Goal: Task Accomplishment & Management: Complete application form

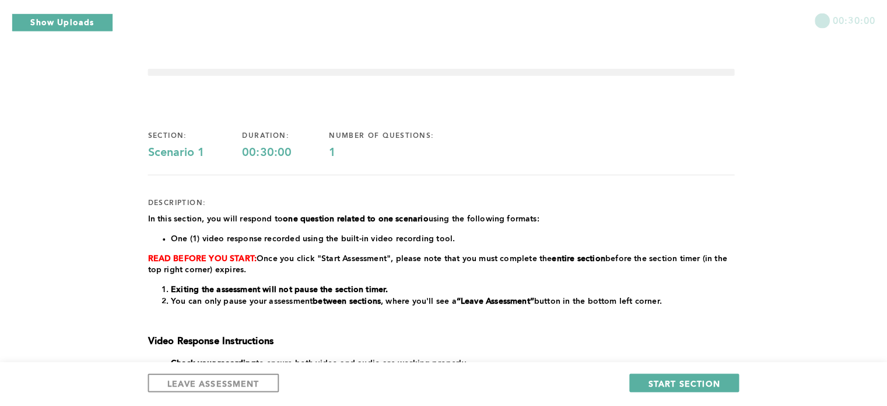
scroll to position [58, 0]
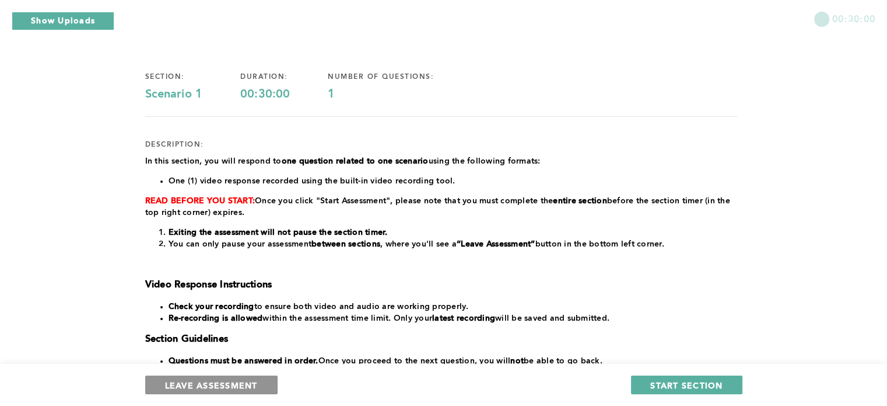
click at [219, 380] on span "LEAVE ASSESSMENT" at bounding box center [211, 384] width 93 height 11
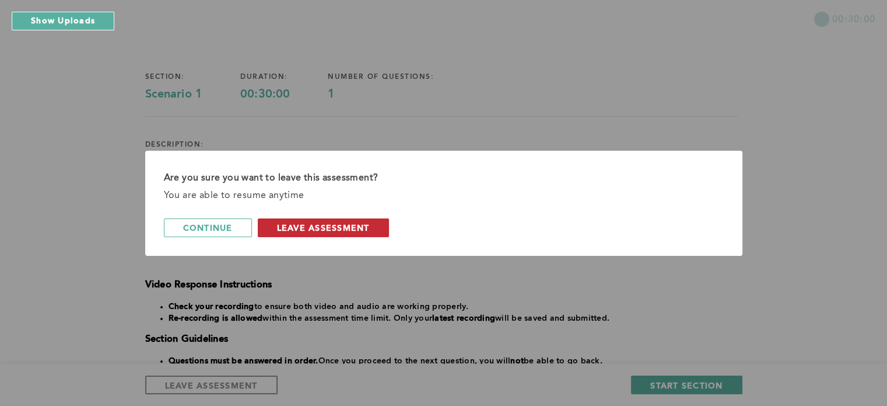
click at [326, 223] on span "leave assessment" at bounding box center [323, 227] width 93 height 11
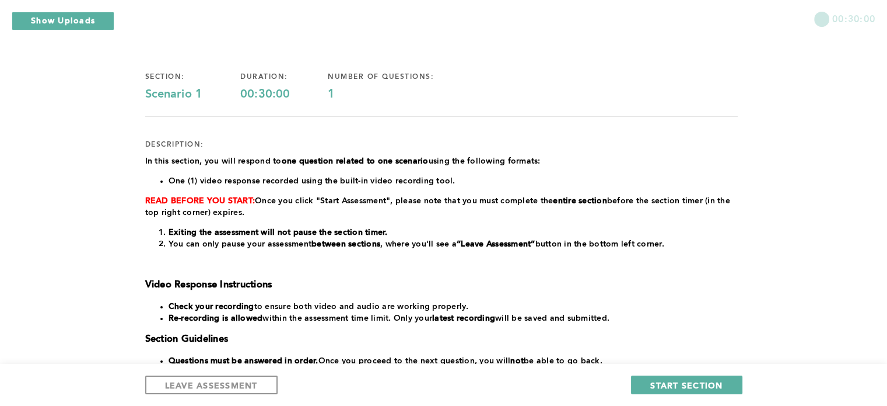
scroll to position [0, 0]
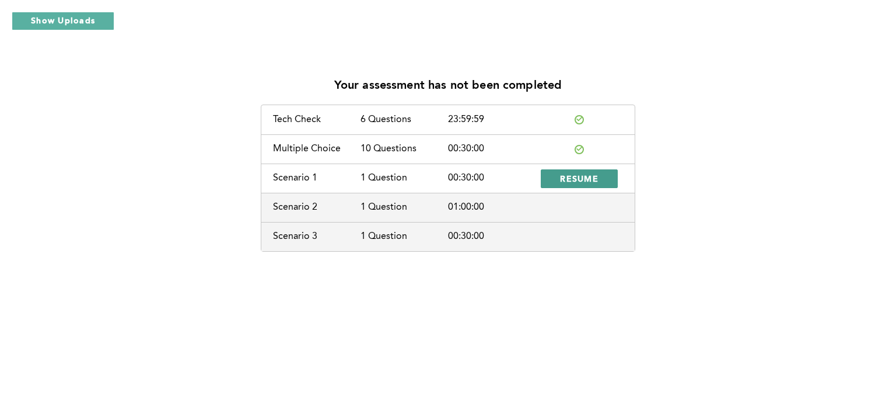
click at [575, 177] on span "RESUME" at bounding box center [579, 178] width 39 height 11
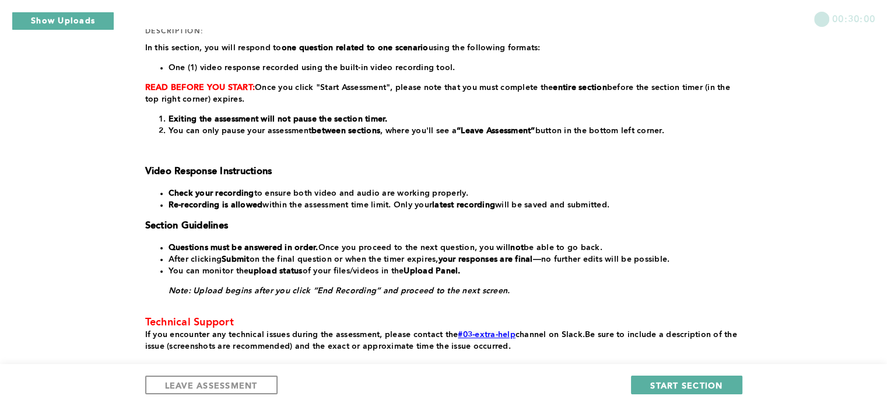
scroll to position [175, 0]
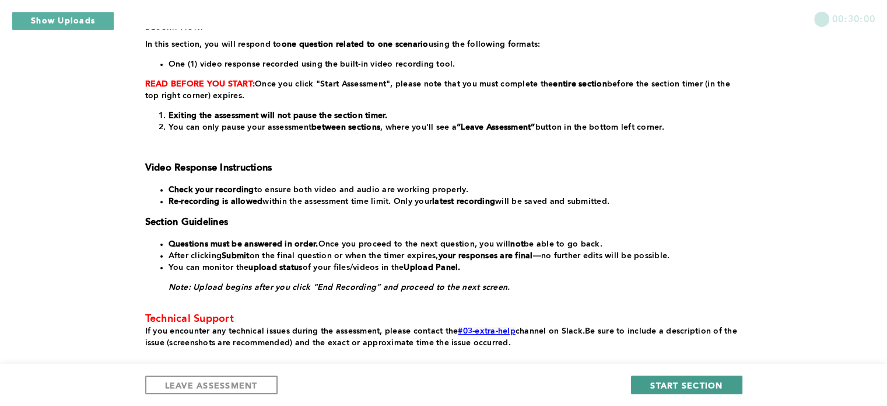
click at [672, 387] on span "START SECTION" at bounding box center [687, 384] width 72 height 11
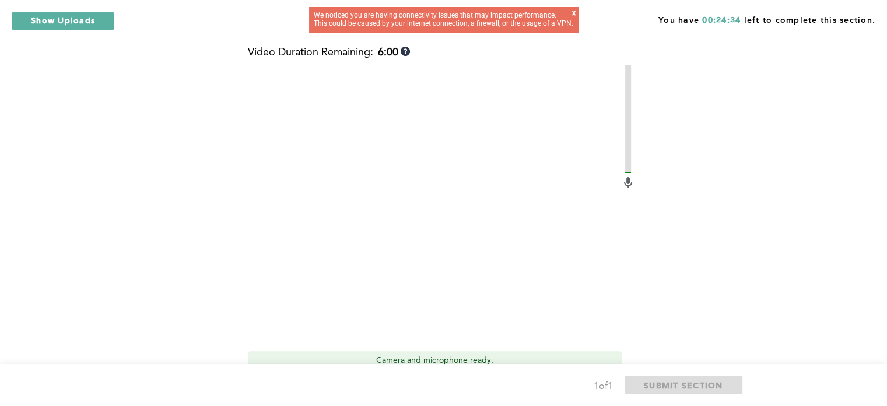
scroll to position [408, 0]
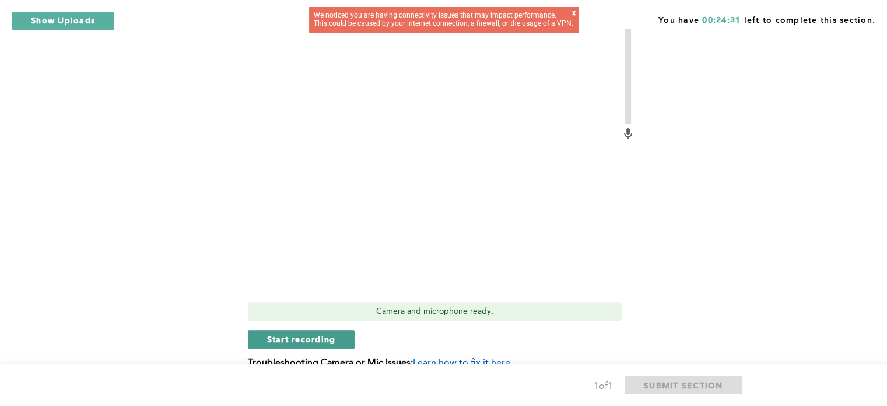
click at [315, 333] on span "Start recording" at bounding box center [301, 338] width 69 height 11
click at [336, 330] on button "Stop recording" at bounding box center [301, 339] width 107 height 19
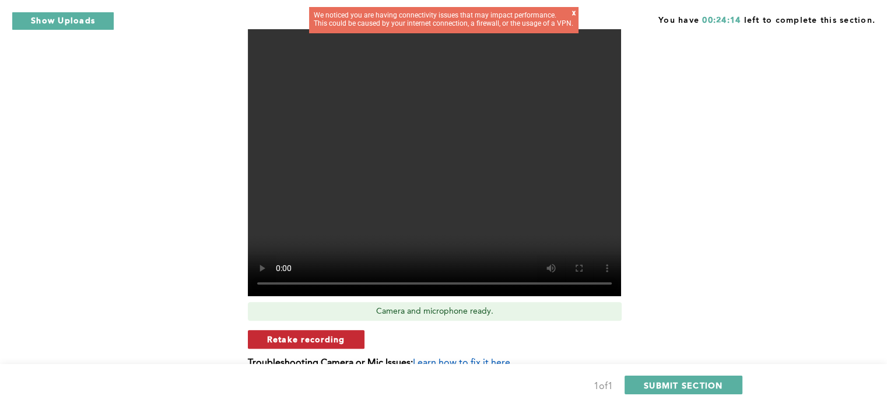
click at [341, 333] on span "Retake recording" at bounding box center [306, 338] width 78 height 11
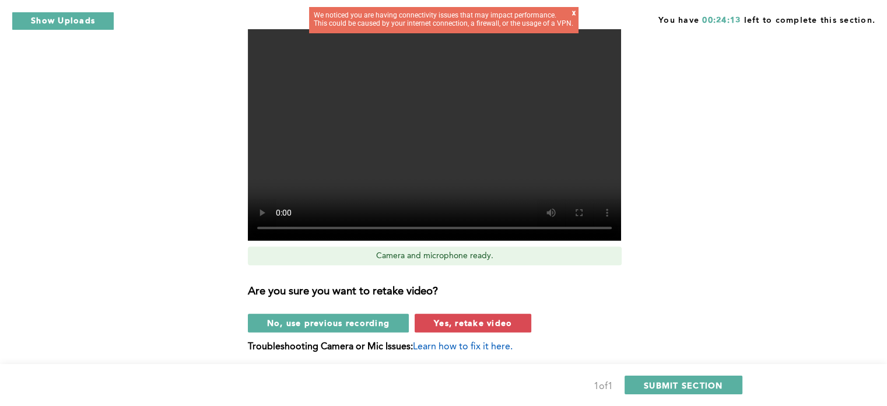
scroll to position [467, 0]
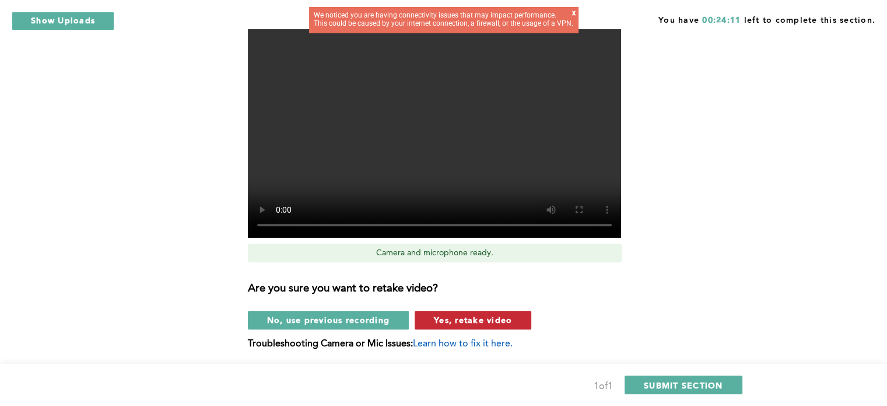
click at [483, 314] on span "Yes, retake video" at bounding box center [473, 319] width 78 height 11
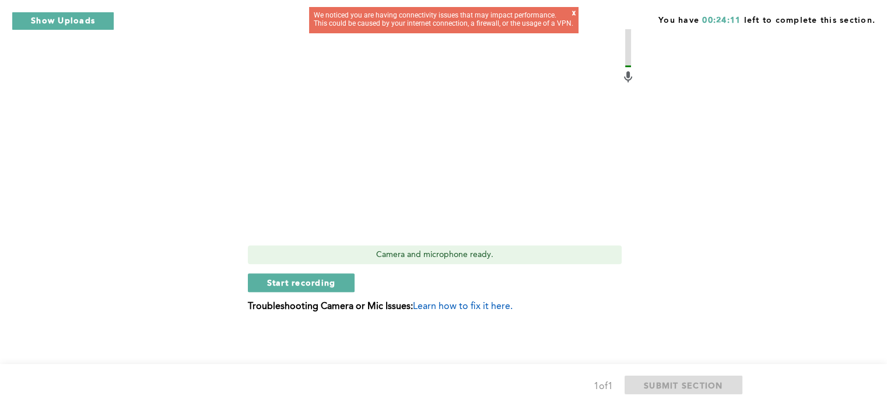
scroll to position [448, 0]
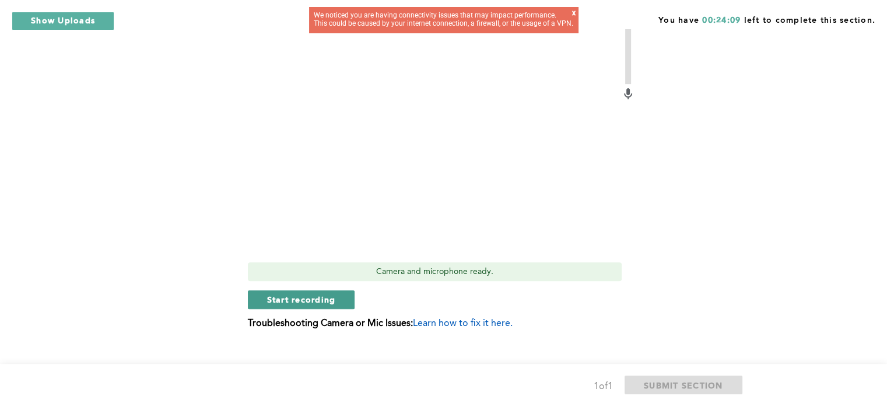
click at [326, 293] on span "Start recording" at bounding box center [301, 298] width 69 height 11
click at [284, 293] on span "Stop recording" at bounding box center [301, 298] width 68 height 11
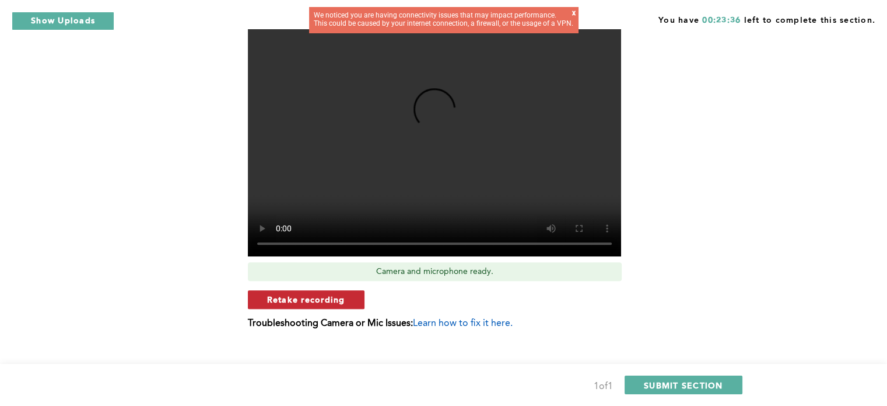
click at [304, 293] on span "Retake recording" at bounding box center [306, 298] width 78 height 11
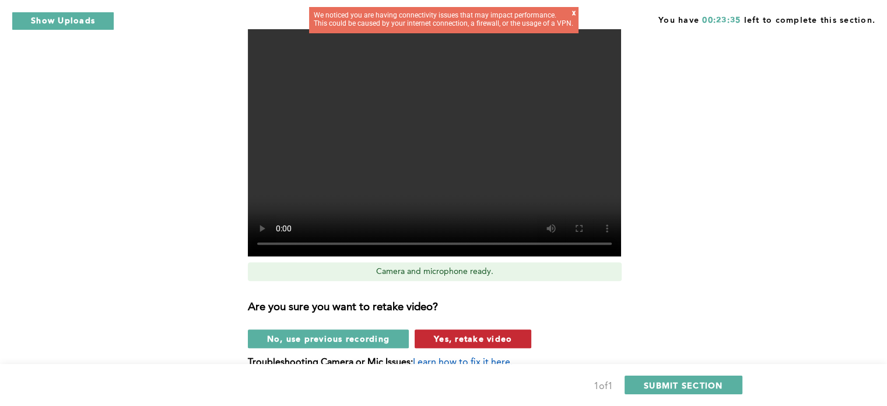
click at [443, 333] on span "Yes, retake video" at bounding box center [473, 338] width 78 height 11
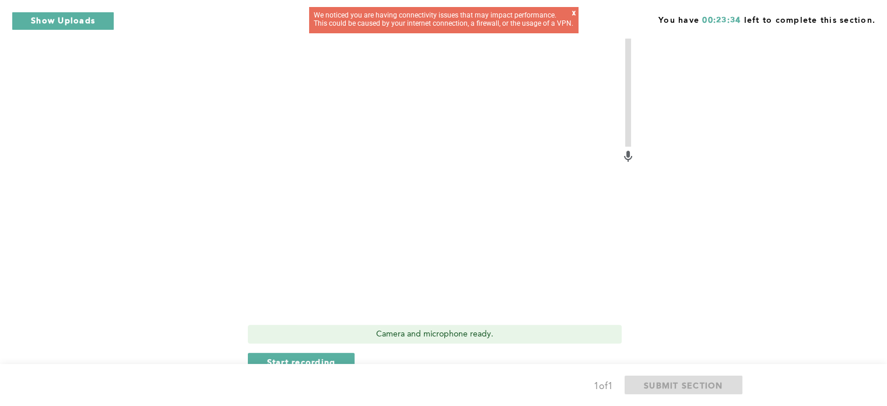
scroll to position [390, 0]
click at [327, 352] on span "Start recording" at bounding box center [301, 357] width 69 height 11
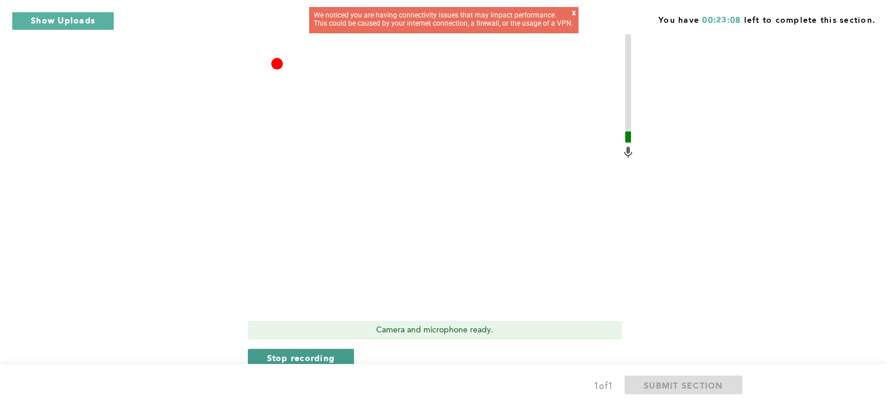
click at [305, 352] on span "Stop recording" at bounding box center [301, 357] width 68 height 11
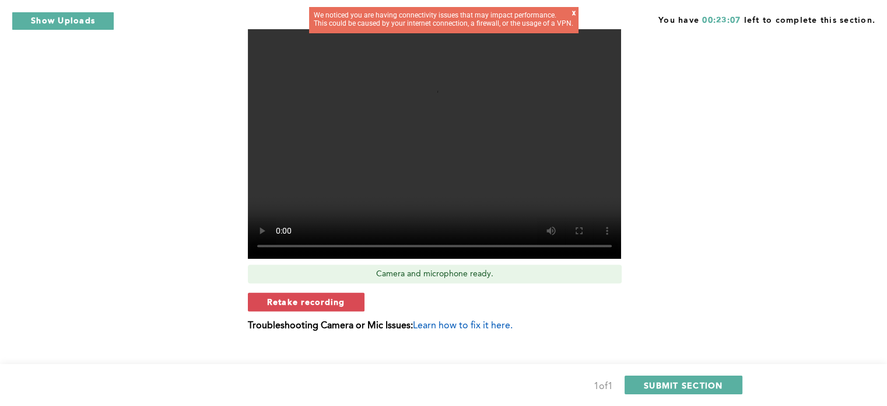
scroll to position [448, 0]
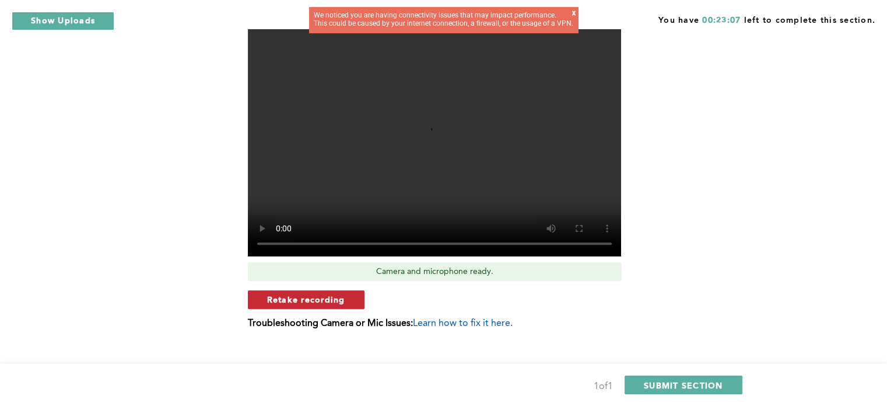
click at [343, 293] on span "Retake recording" at bounding box center [306, 298] width 78 height 11
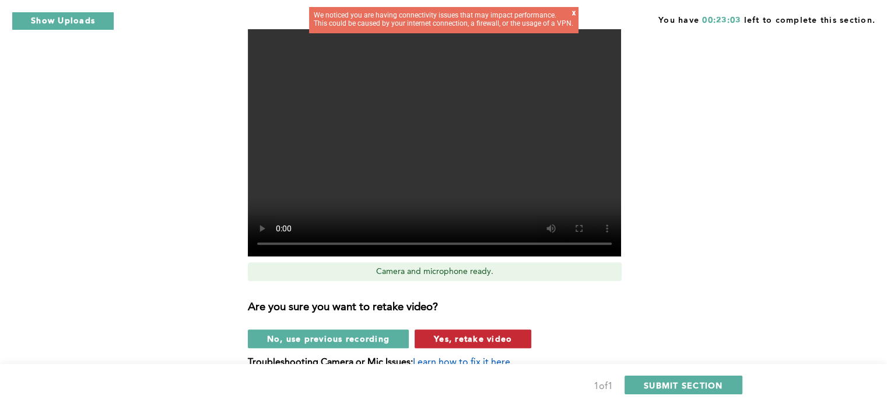
click at [490, 333] on span "Yes, retake video" at bounding box center [473, 338] width 78 height 11
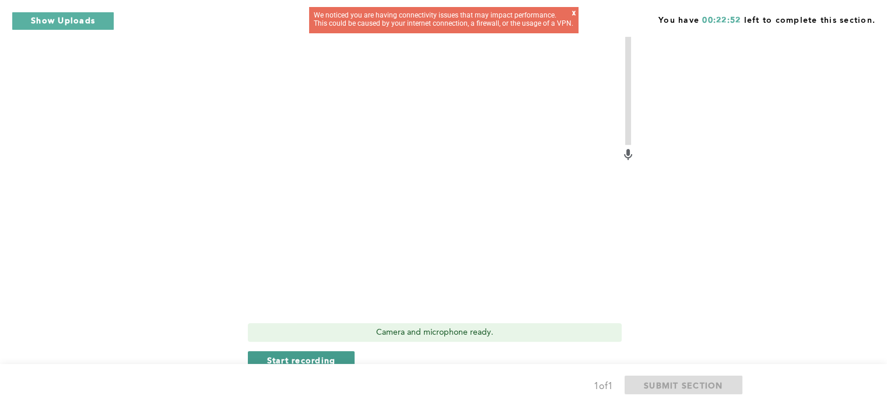
scroll to position [390, 0]
click at [312, 352] on span "Start recording" at bounding box center [301, 357] width 69 height 11
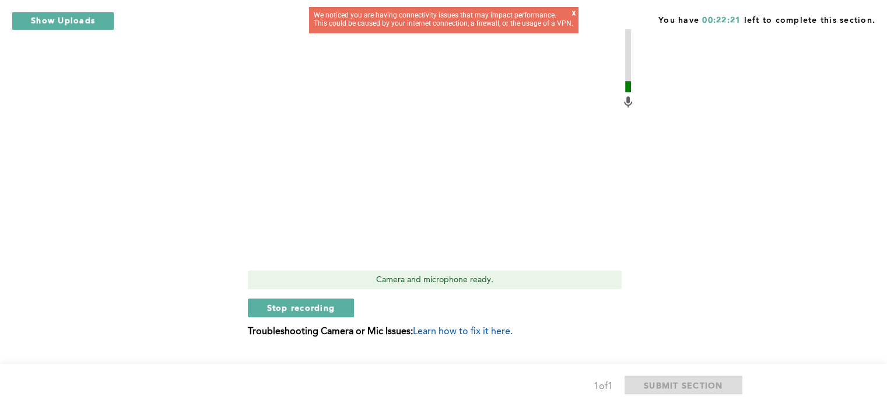
scroll to position [448, 0]
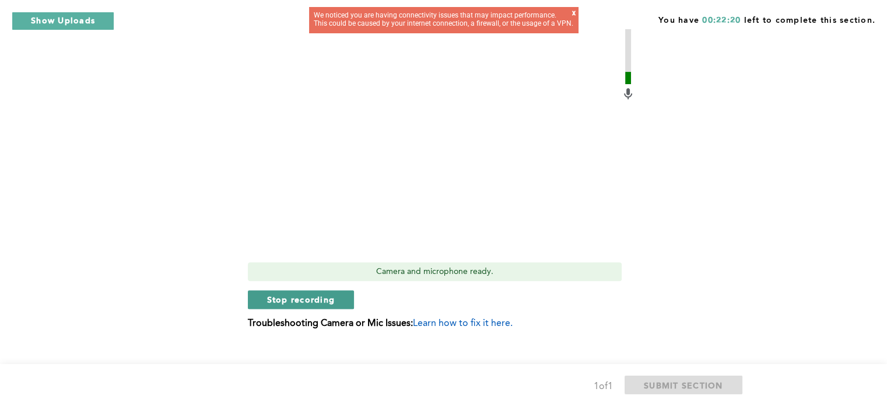
click at [317, 293] on span "Stop recording" at bounding box center [301, 298] width 68 height 11
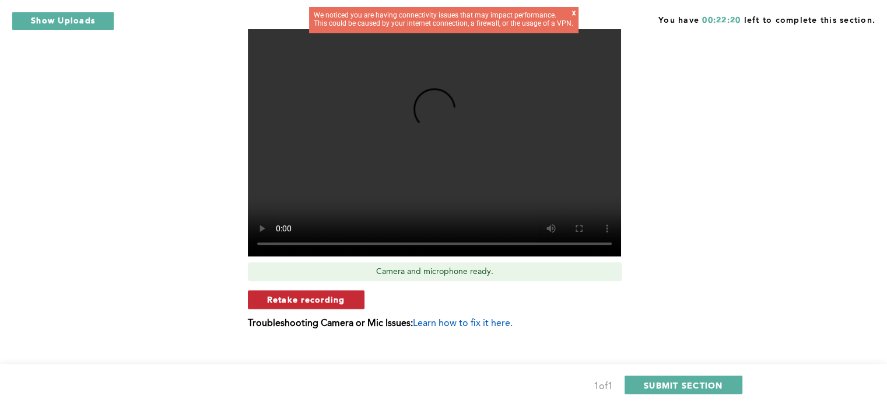
click at [338, 293] on span "Retake recording" at bounding box center [306, 298] width 78 height 11
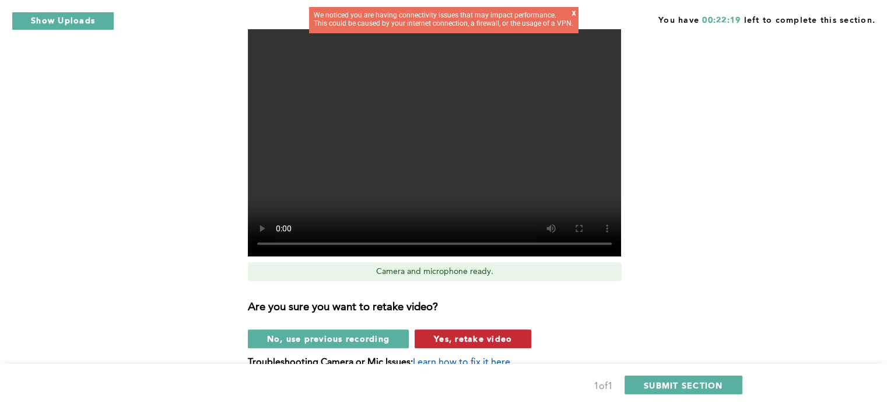
click at [436, 333] on span "Yes, retake video" at bounding box center [473, 338] width 78 height 11
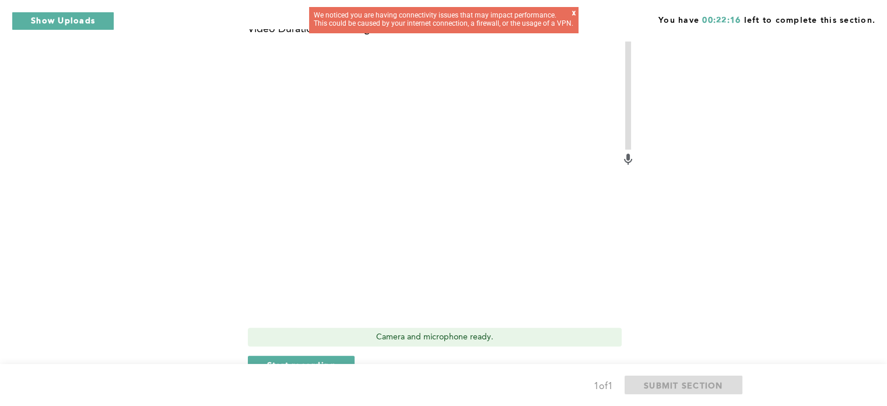
scroll to position [390, 0]
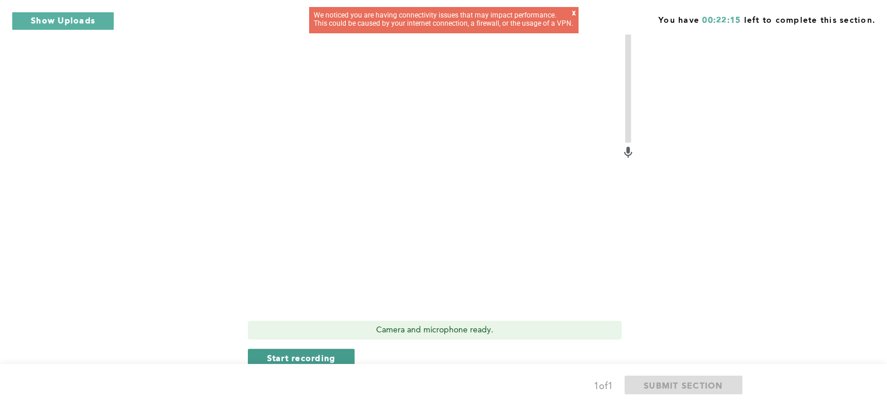
click at [306, 352] on span "Start recording" at bounding box center [301, 357] width 69 height 11
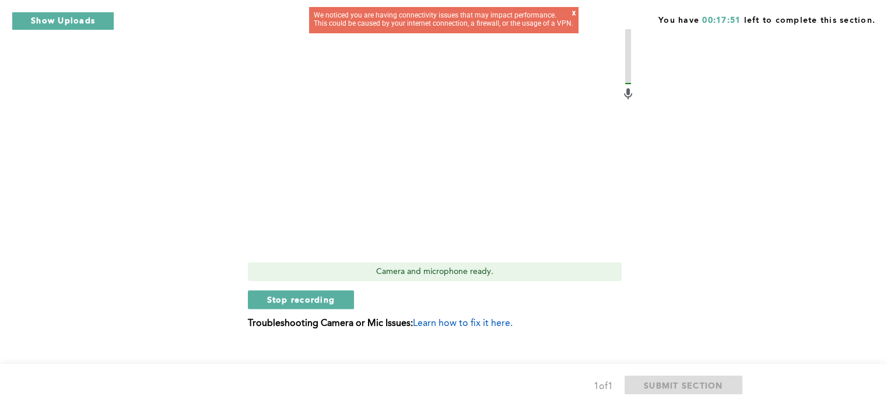
scroll to position [448, 0]
click at [291, 293] on span "Stop recording" at bounding box center [301, 298] width 68 height 11
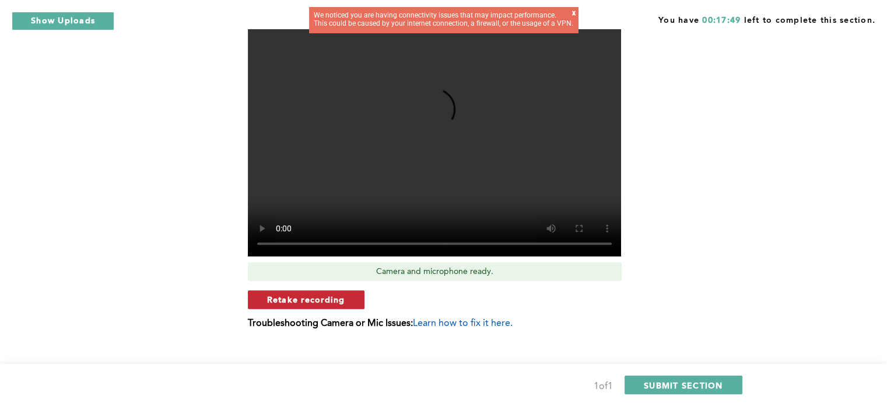
click at [328, 293] on span "Retake recording" at bounding box center [306, 298] width 78 height 11
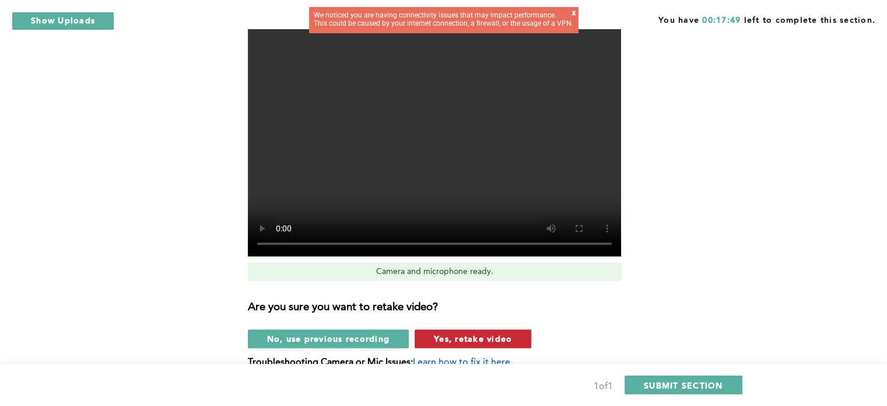
click at [457, 329] on button "Yes, retake video" at bounding box center [473, 338] width 117 height 19
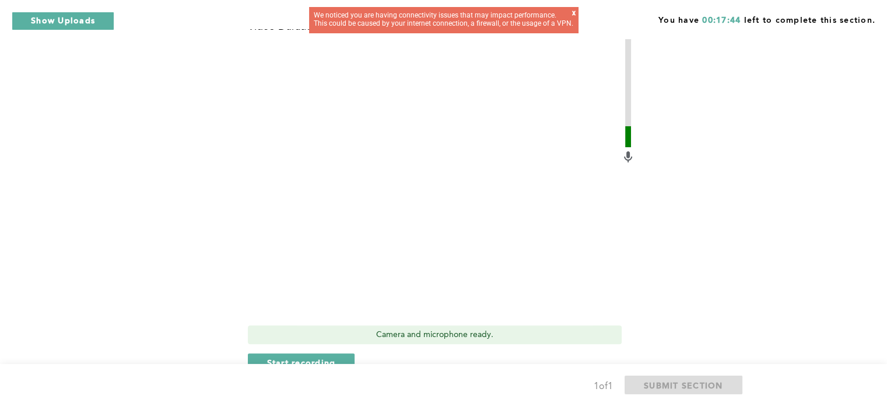
scroll to position [390, 0]
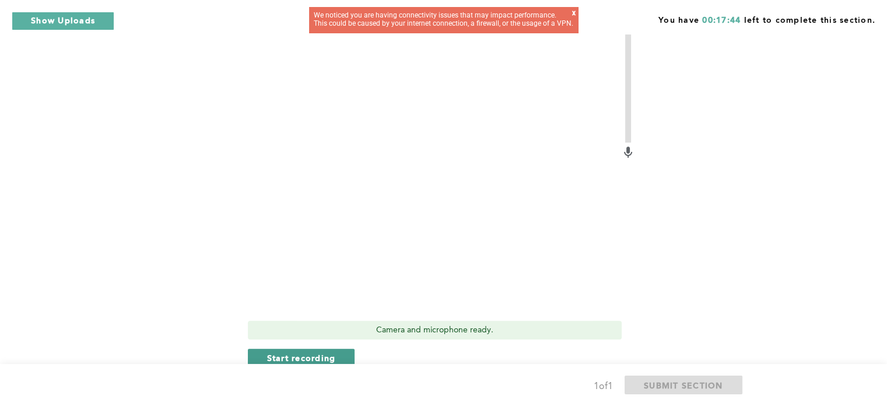
click at [330, 352] on span "Start recording" at bounding box center [301, 357] width 69 height 11
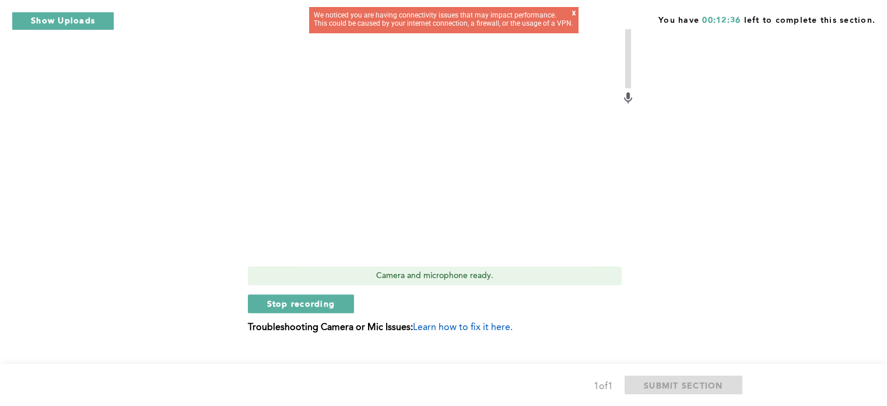
scroll to position [448, 0]
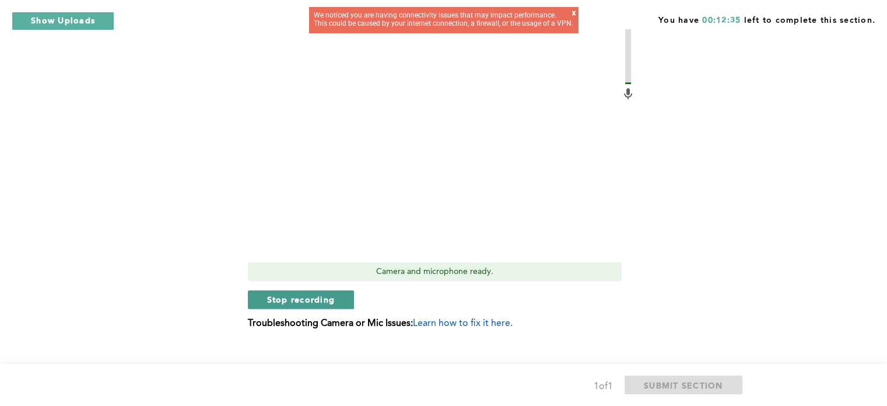
click at [285, 290] on button "Stop recording" at bounding box center [301, 299] width 107 height 19
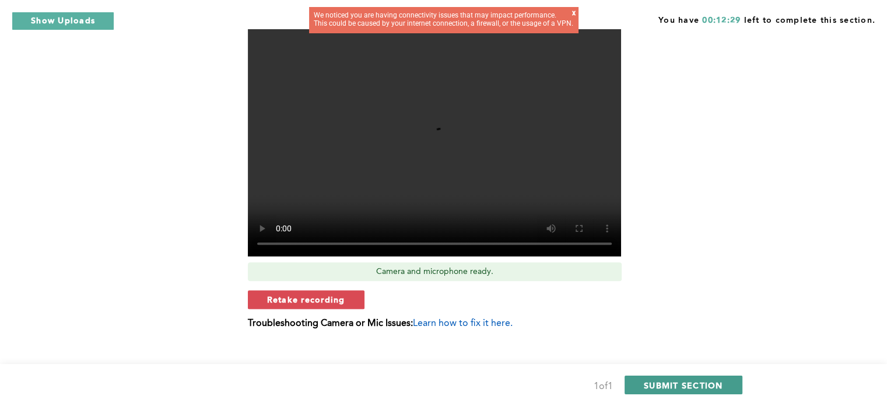
click at [680, 387] on span "SUBMIT SECTION" at bounding box center [683, 384] width 79 height 11
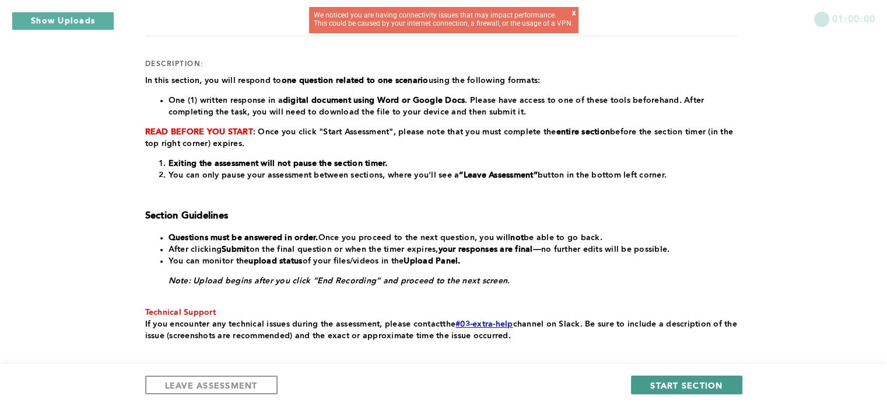
scroll to position [142, 0]
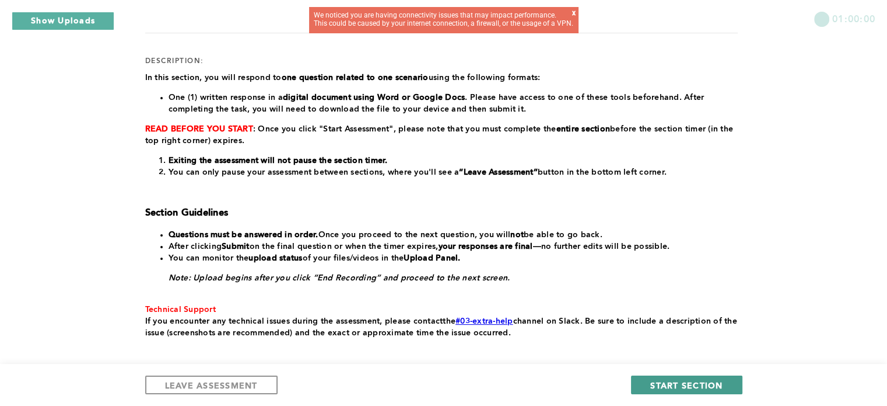
click at [677, 386] on span "START SECTION" at bounding box center [687, 384] width 72 height 11
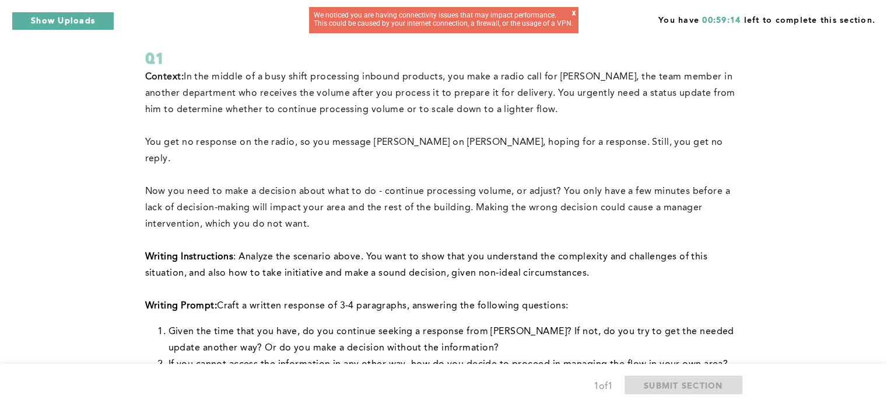
scroll to position [58, 0]
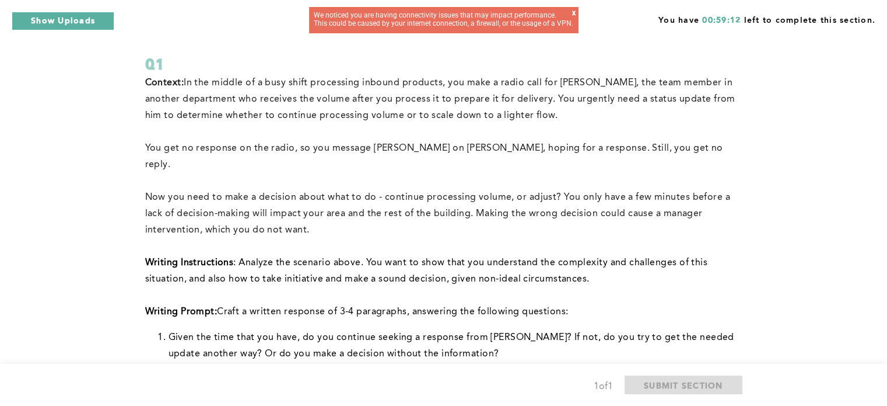
click at [572, 13] on div "x" at bounding box center [574, 16] width 4 height 15
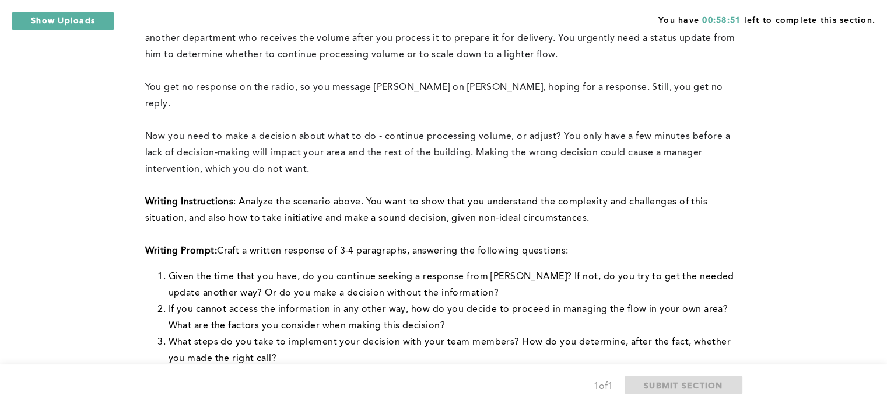
scroll to position [117, 0]
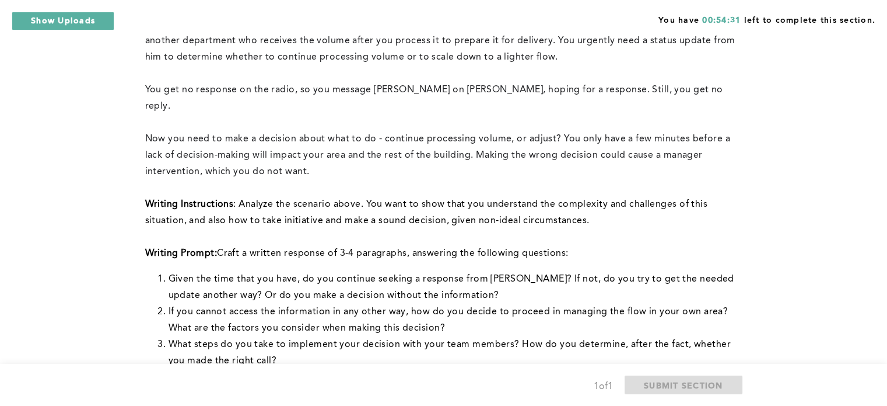
click at [71, 160] on div "You have 00:54:31 left to complete this section. Q1 Context: In the middle of a…" at bounding box center [443, 326] width 887 height 887
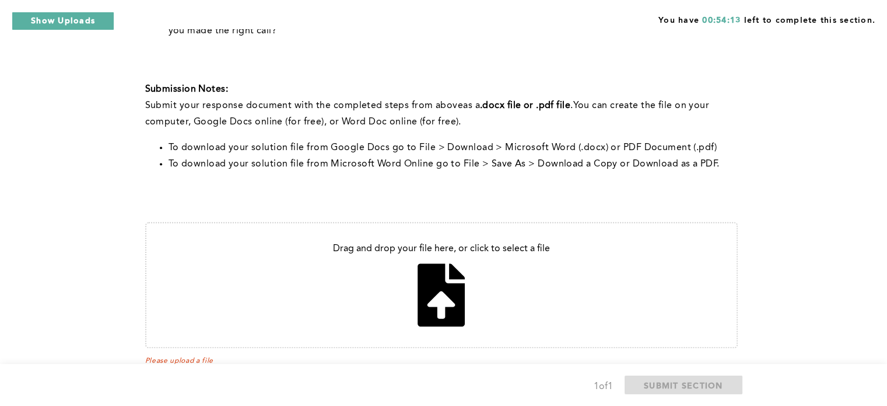
scroll to position [465, 0]
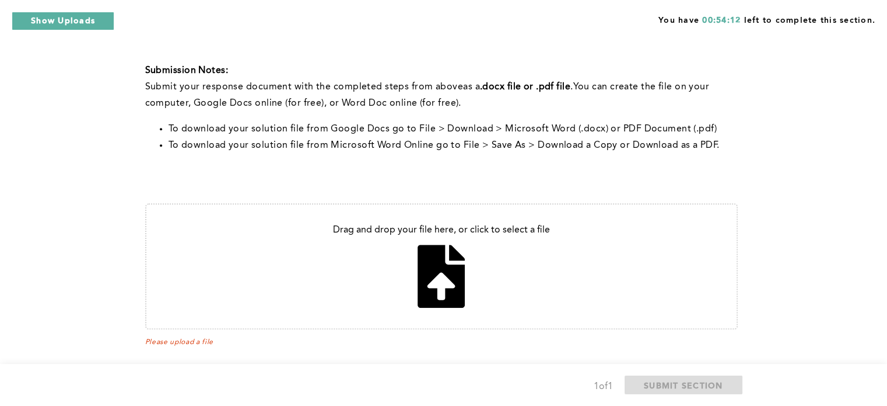
click at [434, 261] on input "file" at bounding box center [441, 266] width 590 height 124
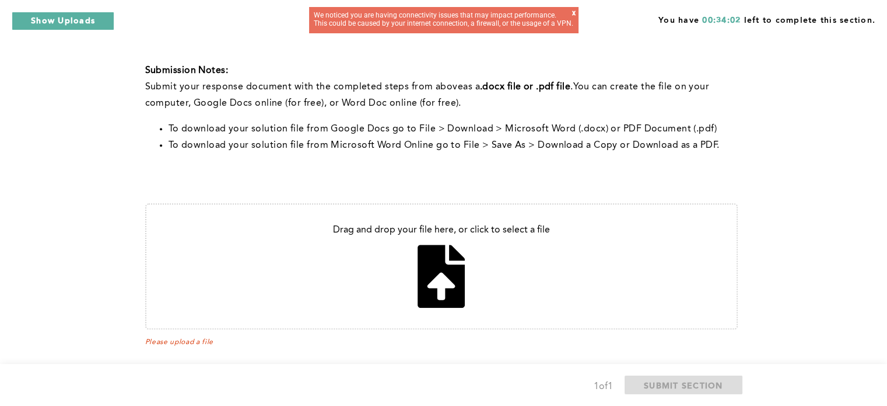
click at [439, 251] on input "file" at bounding box center [441, 266] width 590 height 124
type input "C:\fakepath\[PERSON_NAME]([PERSON_NAME]).docx"
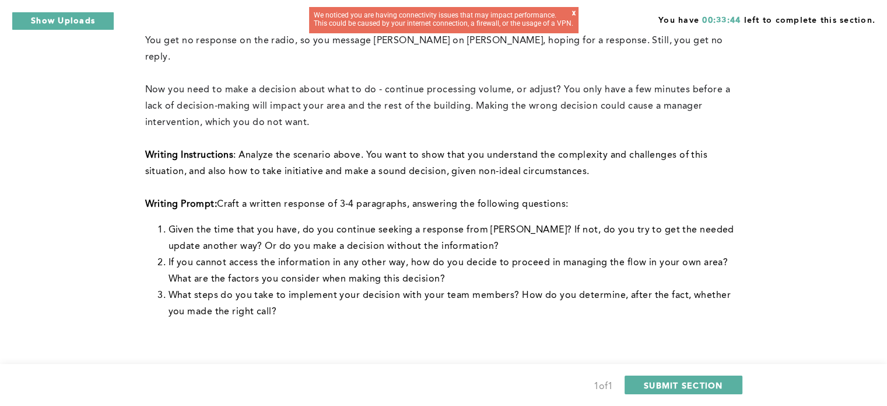
scroll to position [292, 0]
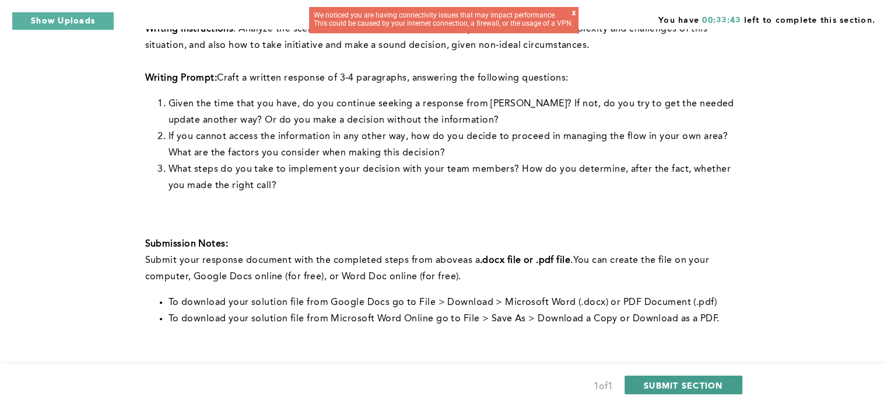
click at [655, 385] on span "SUBMIT SECTION" at bounding box center [683, 384] width 79 height 11
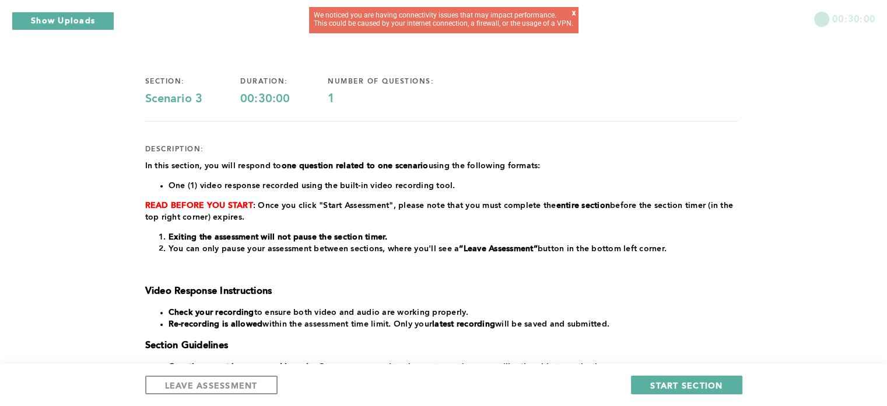
scroll to position [58, 0]
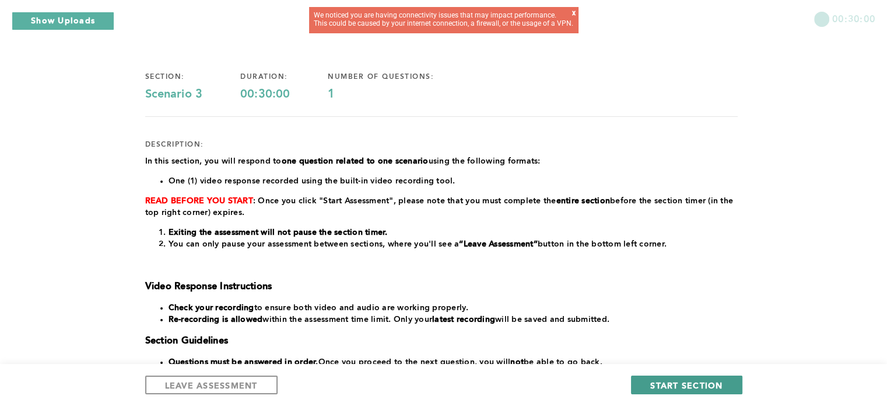
click at [656, 386] on span "START SECTION" at bounding box center [687, 384] width 72 height 11
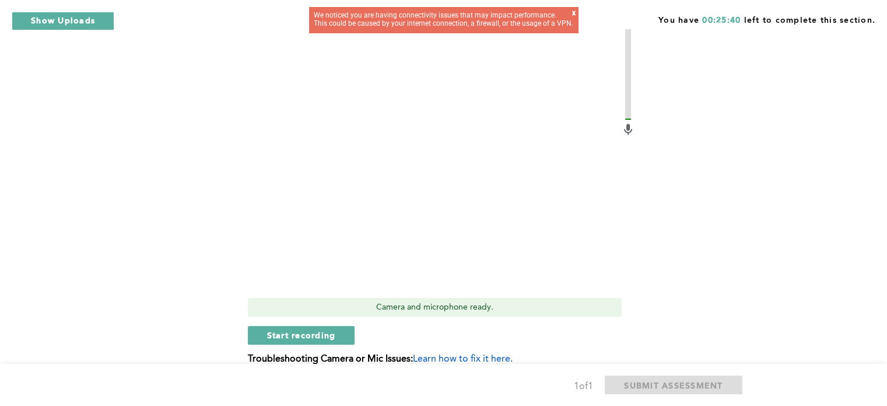
scroll to position [350, 0]
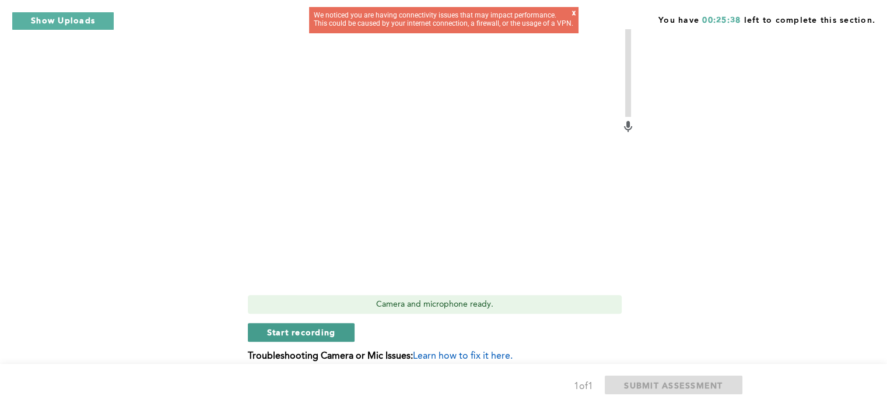
click at [322, 336] on span "Start recording" at bounding box center [301, 331] width 69 height 11
click at [311, 330] on span "Stop recording" at bounding box center [301, 331] width 68 height 11
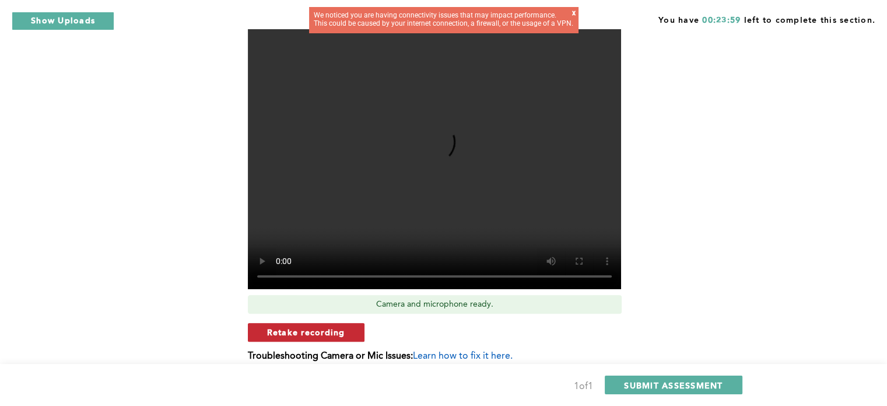
click at [343, 334] on span "Retake recording" at bounding box center [306, 331] width 78 height 11
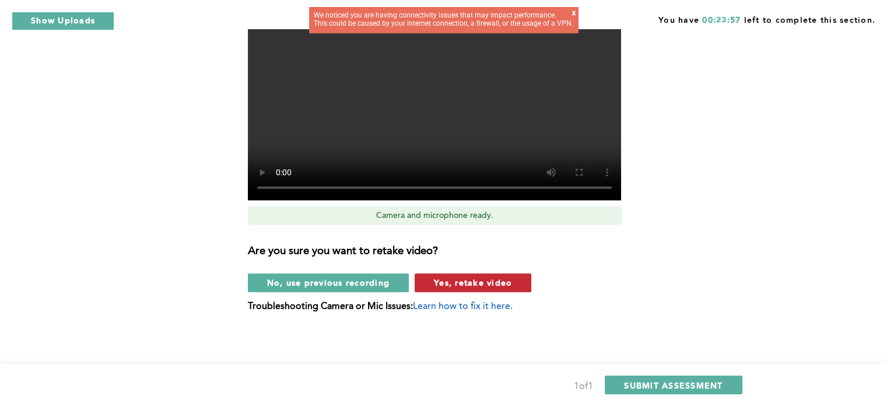
click at [469, 284] on span "Yes, retake video" at bounding box center [473, 282] width 78 height 11
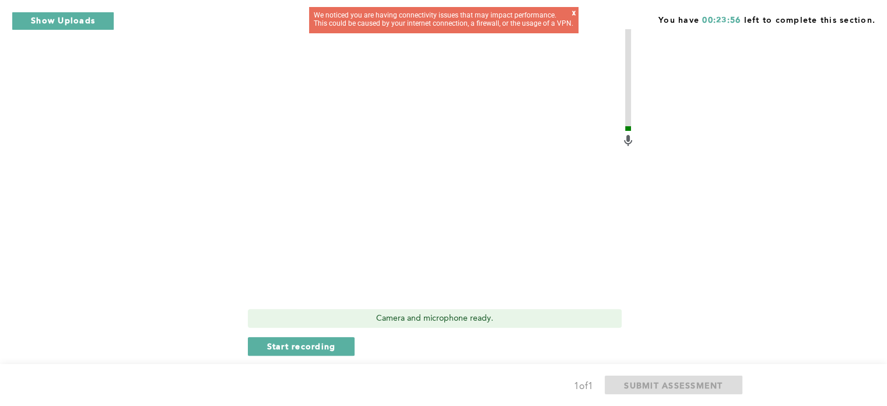
scroll to position [341, 0]
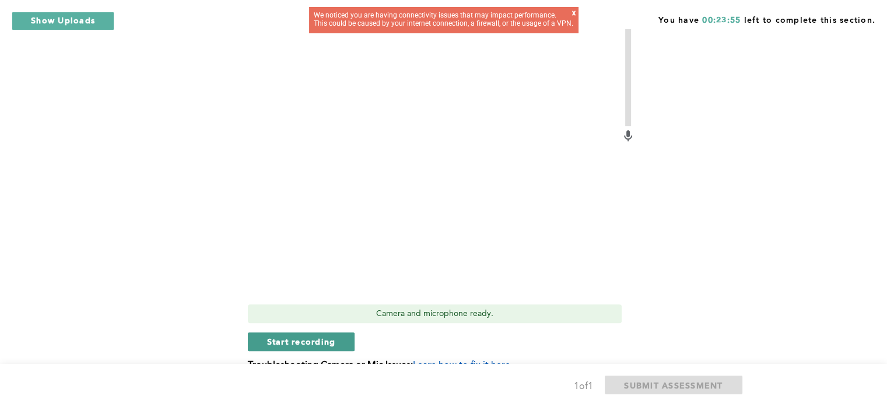
click at [331, 336] on span "Start recording" at bounding box center [301, 341] width 69 height 11
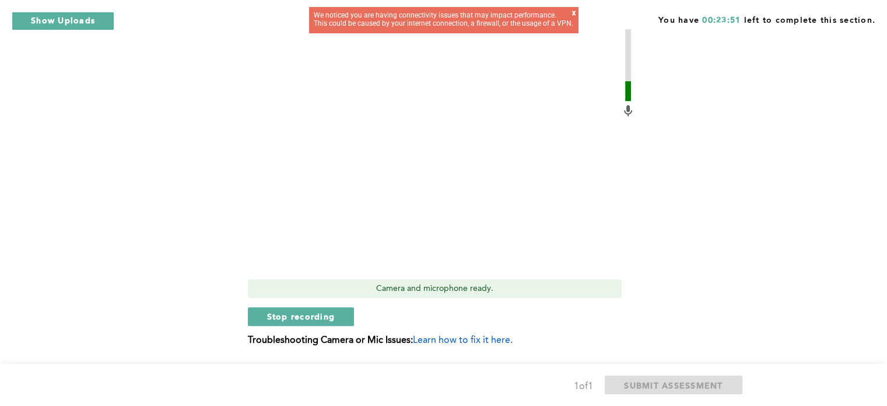
scroll to position [399, 0]
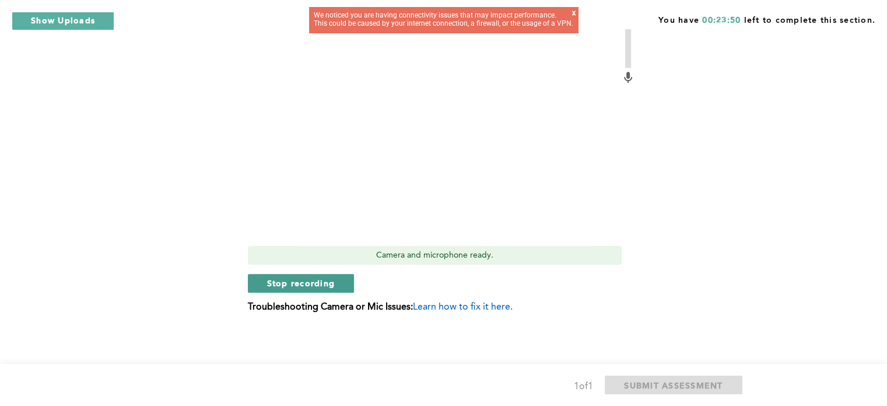
click at [324, 282] on span "Stop recording" at bounding box center [301, 282] width 68 height 11
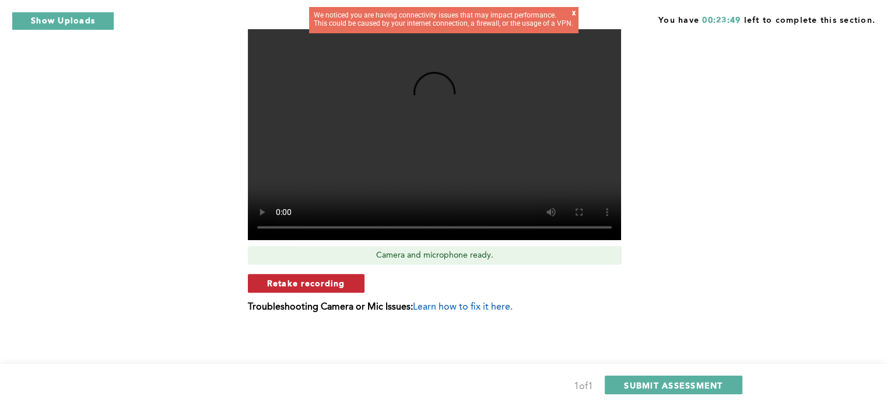
click at [344, 284] on button "Retake recording" at bounding box center [306, 283] width 117 height 19
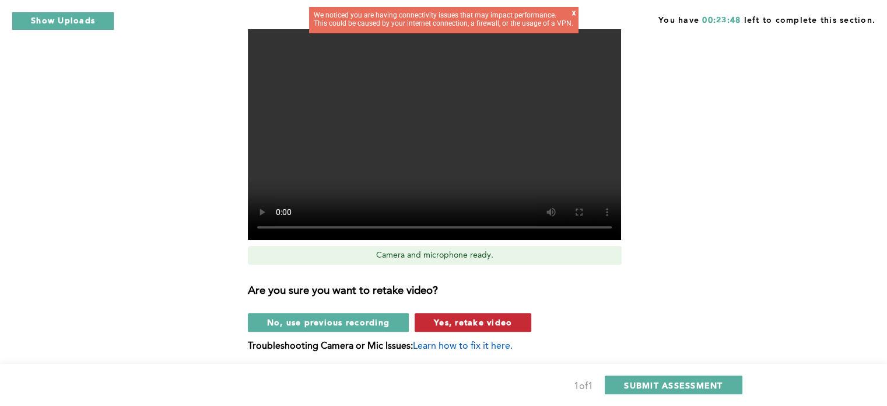
click at [453, 318] on span "Yes, retake video" at bounding box center [473, 321] width 78 height 11
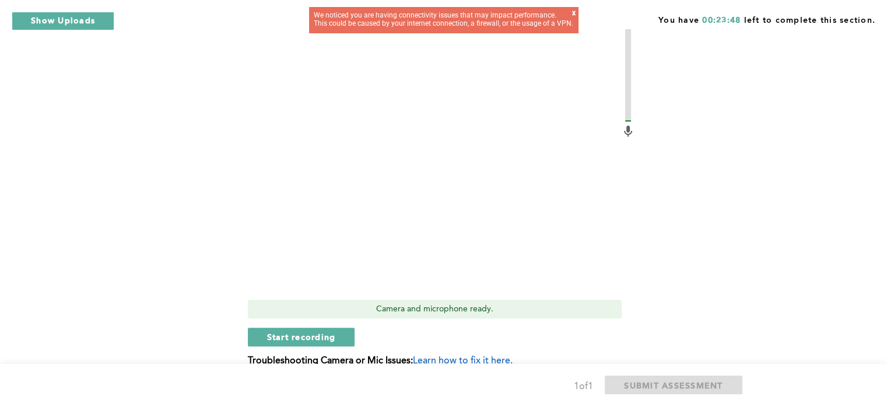
scroll to position [341, 0]
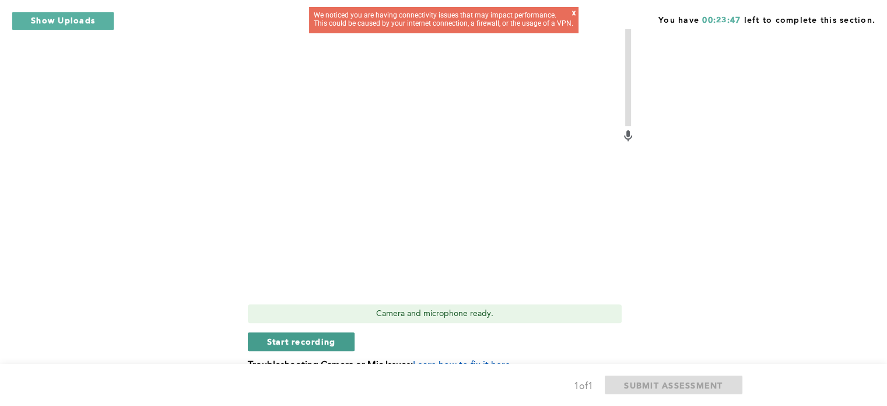
click at [334, 341] on span "Start recording" at bounding box center [301, 341] width 69 height 11
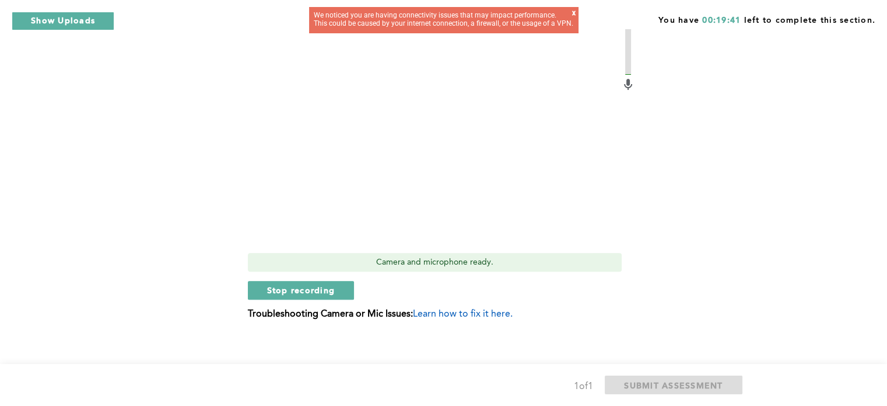
scroll to position [399, 0]
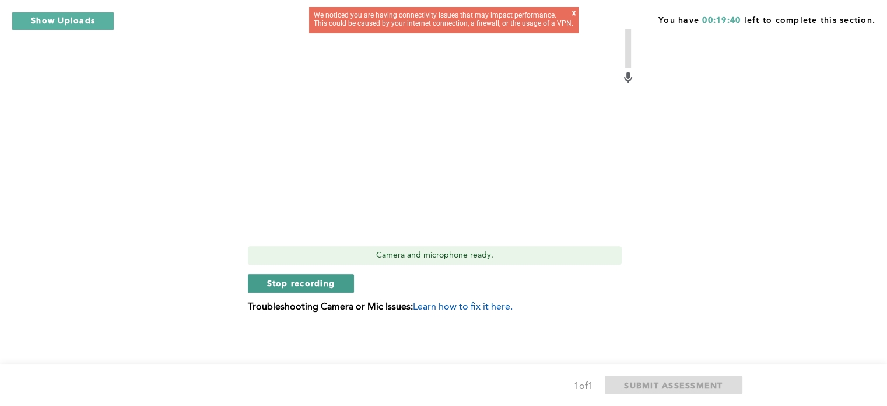
click at [326, 284] on span "Stop recording" at bounding box center [301, 282] width 68 height 11
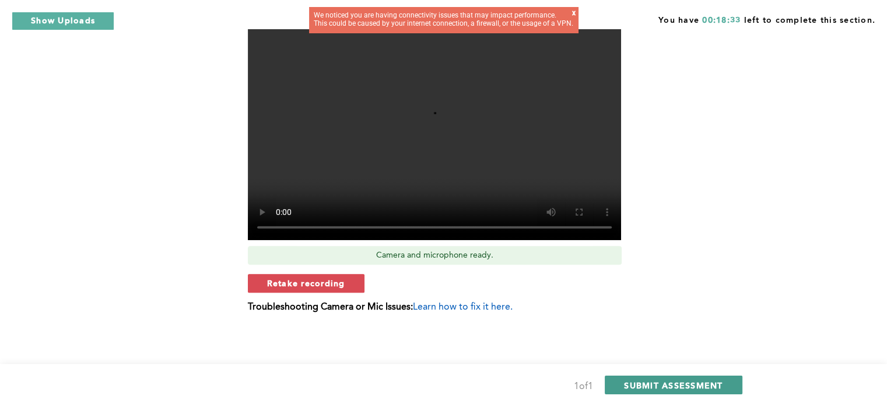
click at [649, 382] on span "SUBMIT ASSESSMENT" at bounding box center [673, 384] width 99 height 11
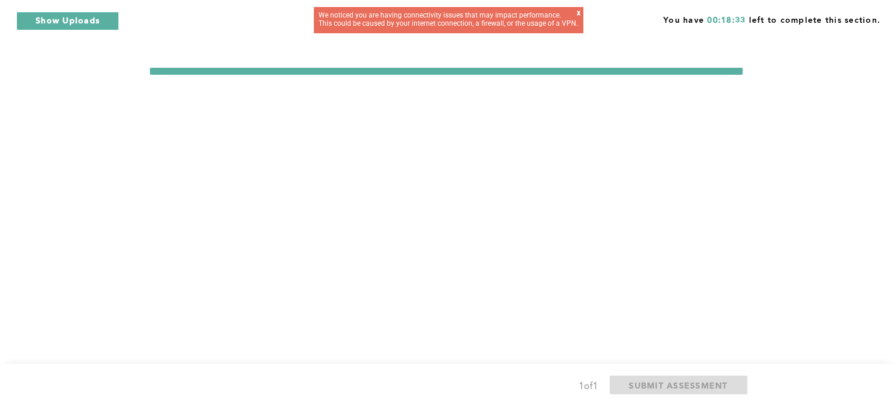
scroll to position [0, 0]
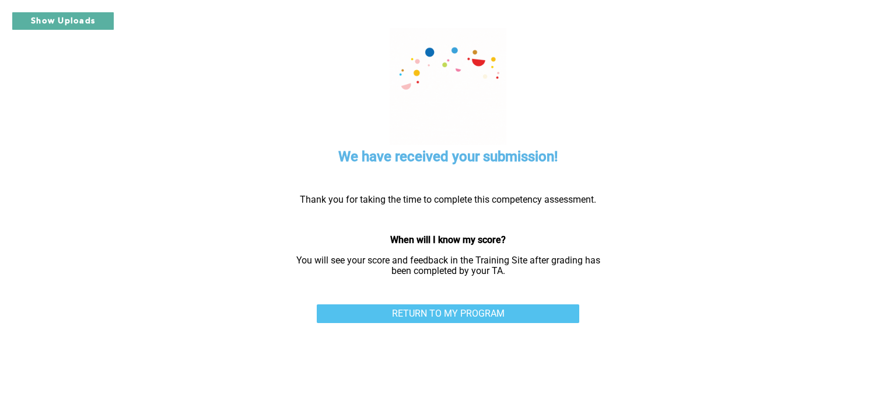
click at [492, 304] on link "RETURN TO MY PROGRAM" at bounding box center [448, 313] width 263 height 19
click at [412, 313] on link "RETURN TO MY PROGRAM" at bounding box center [448, 313] width 263 height 19
